Goal: Learn about a topic

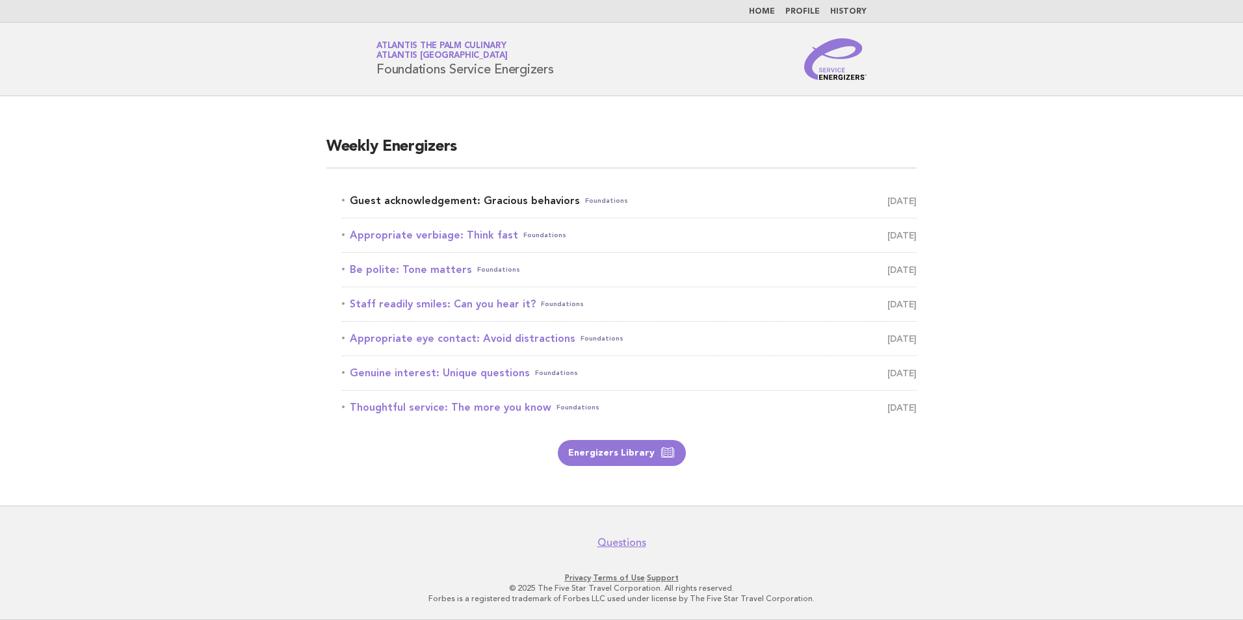
click at [479, 203] on link "Guest acknowledgement: Gracious behaviors Foundations [DATE]" at bounding box center [629, 201] width 575 height 18
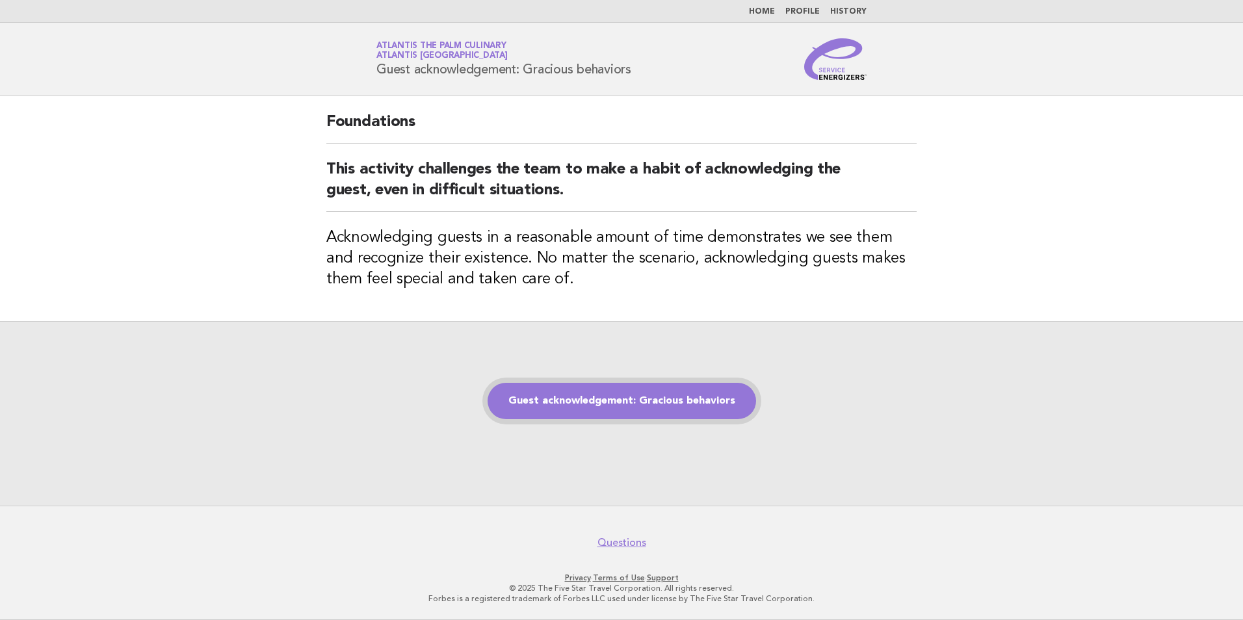
click at [645, 400] on link "Guest acknowledgement: Gracious behaviors" at bounding box center [622, 401] width 269 height 36
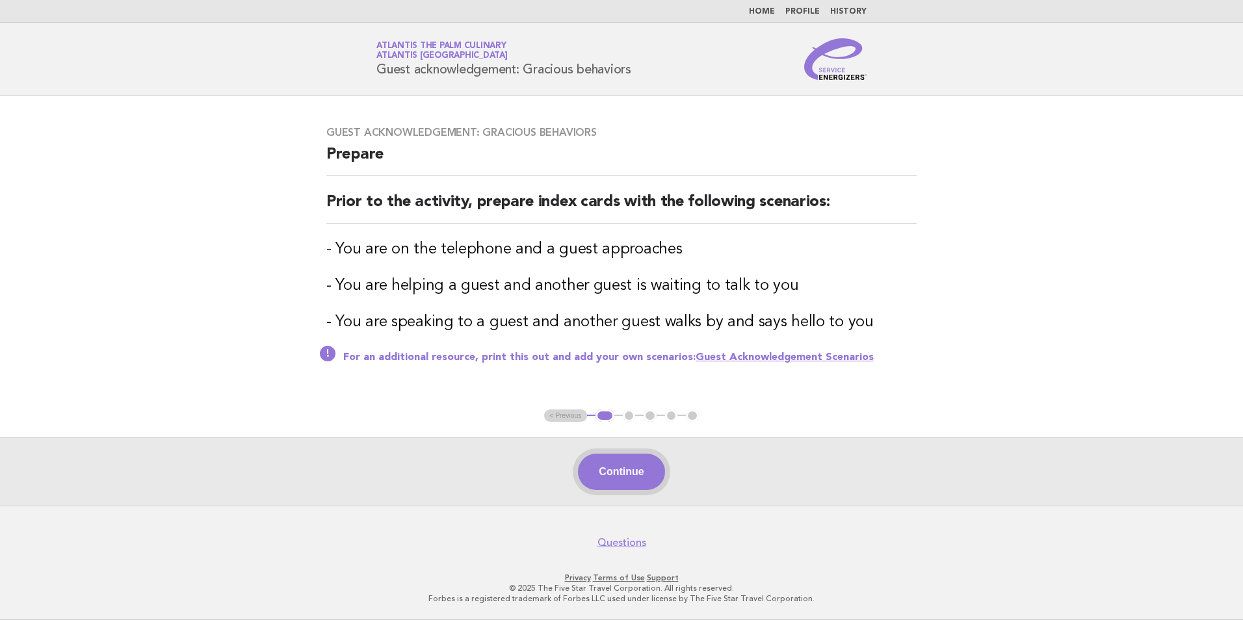
click at [632, 479] on button "Continue" at bounding box center [621, 472] width 86 height 36
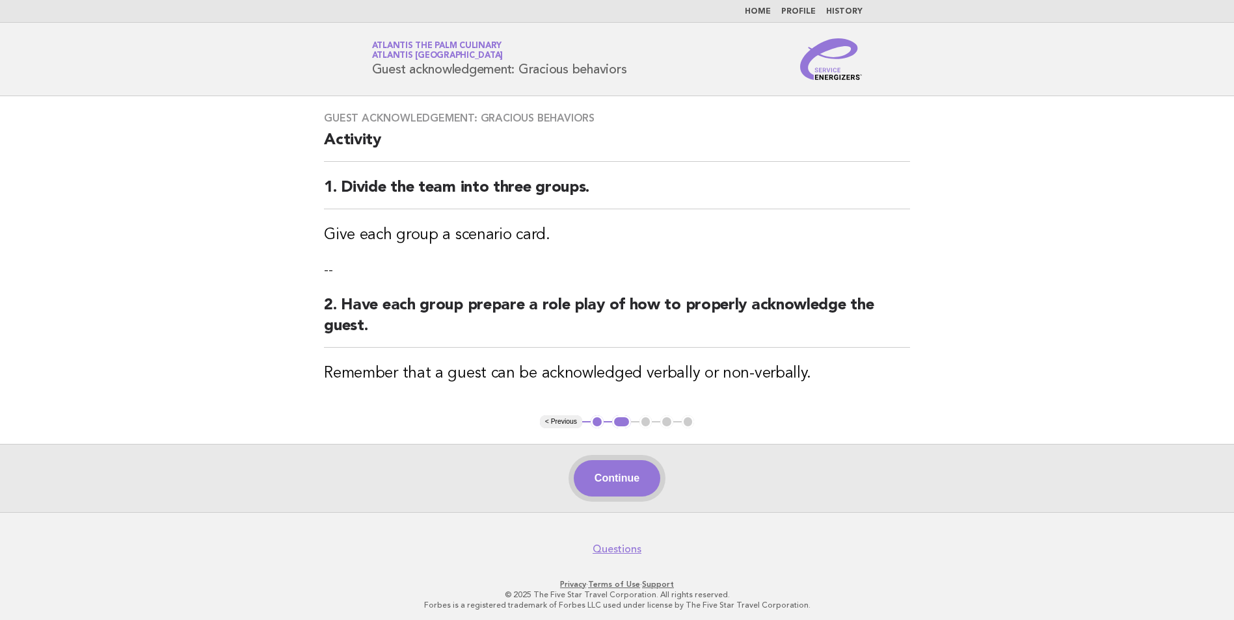
click at [643, 470] on button "Continue" at bounding box center [617, 478] width 86 height 36
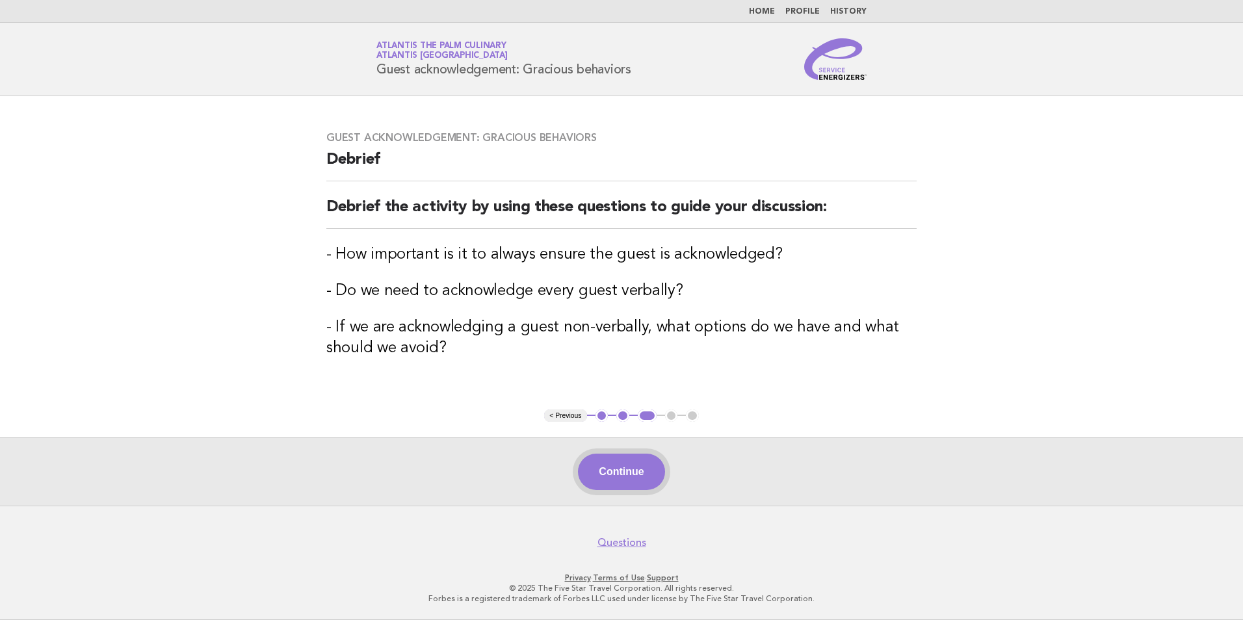
click at [626, 475] on button "Continue" at bounding box center [621, 472] width 86 height 36
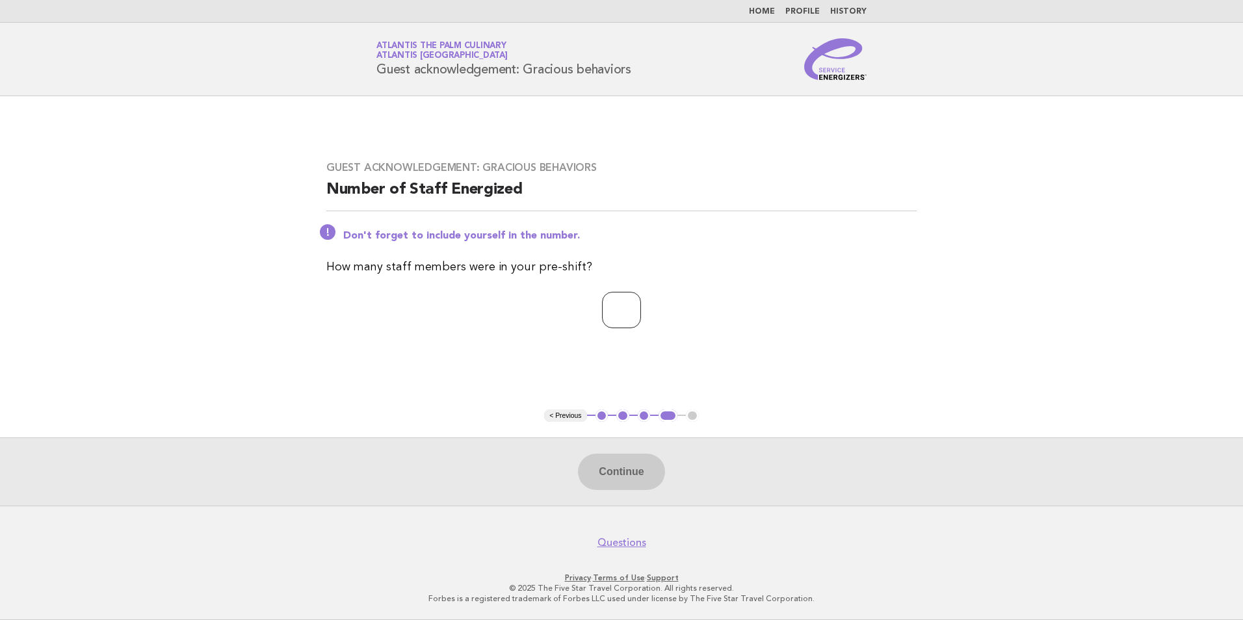
click at [641, 305] on input "*" at bounding box center [621, 310] width 39 height 36
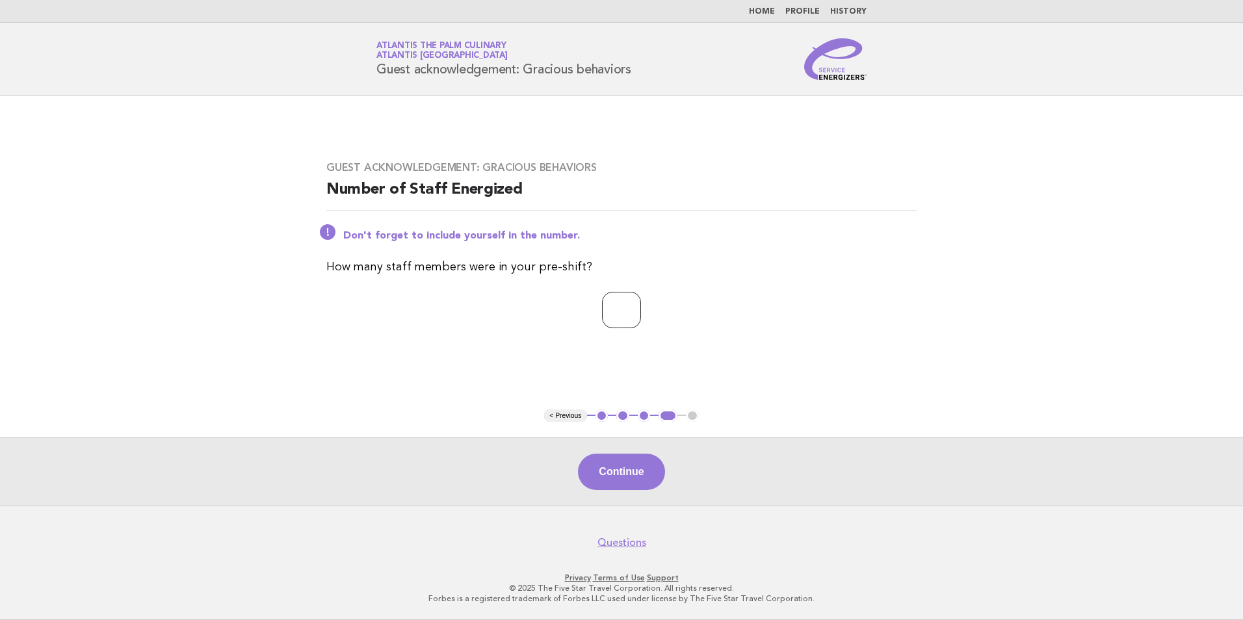
type input "*"
click at [641, 305] on input "*" at bounding box center [621, 310] width 39 height 36
click at [635, 479] on button "Continue" at bounding box center [621, 472] width 86 height 36
